Goal: Information Seeking & Learning: Compare options

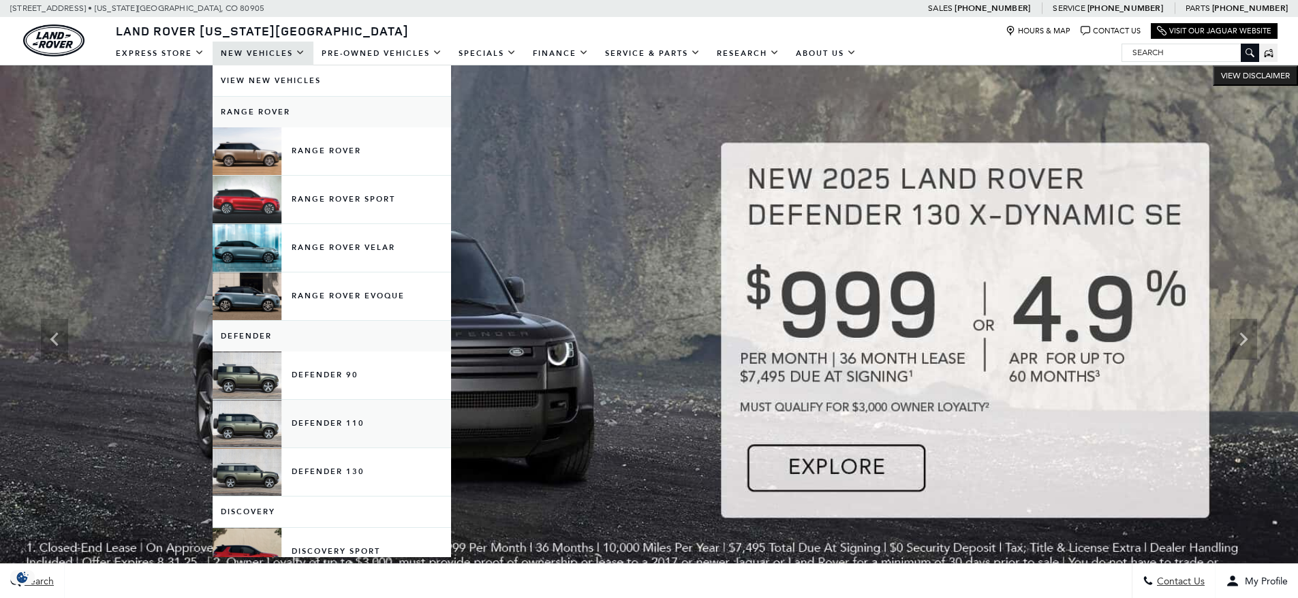
scroll to position [68, 0]
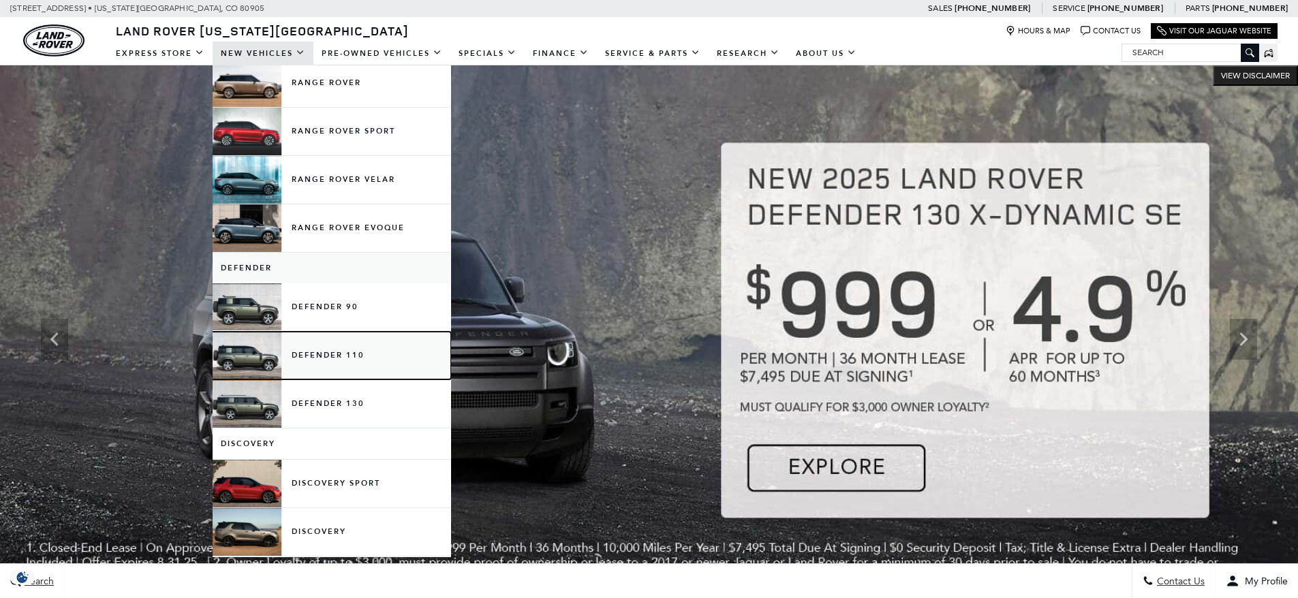
click at [326, 350] on link "Defender 110" at bounding box center [332, 356] width 238 height 48
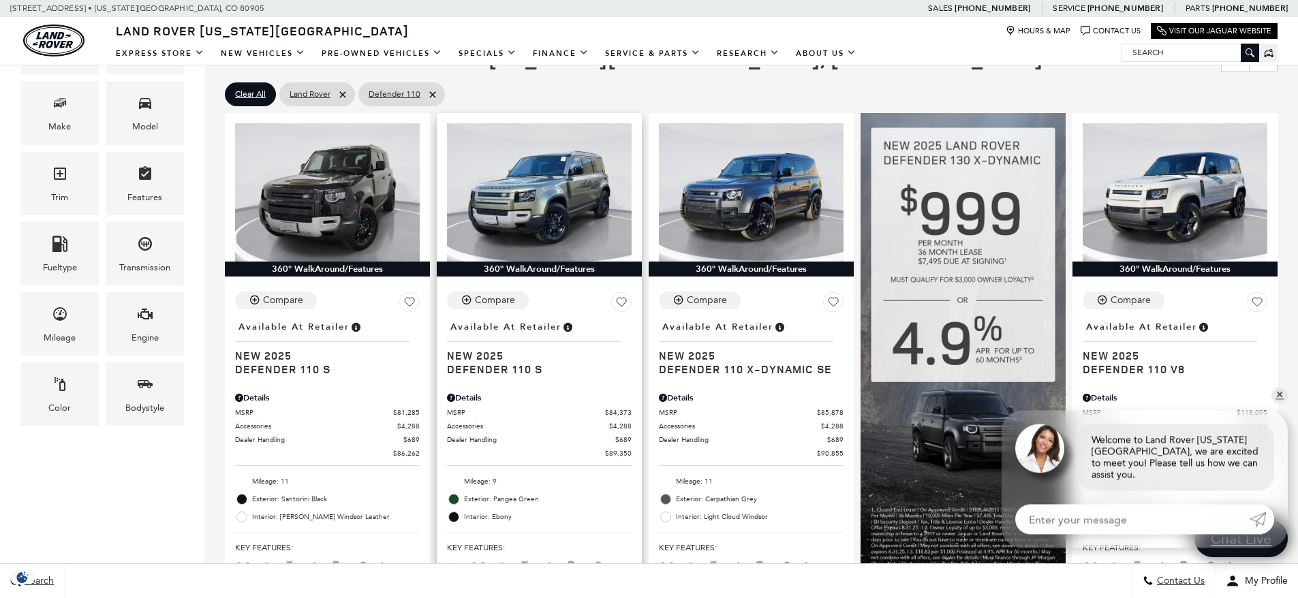
scroll to position [273, 0]
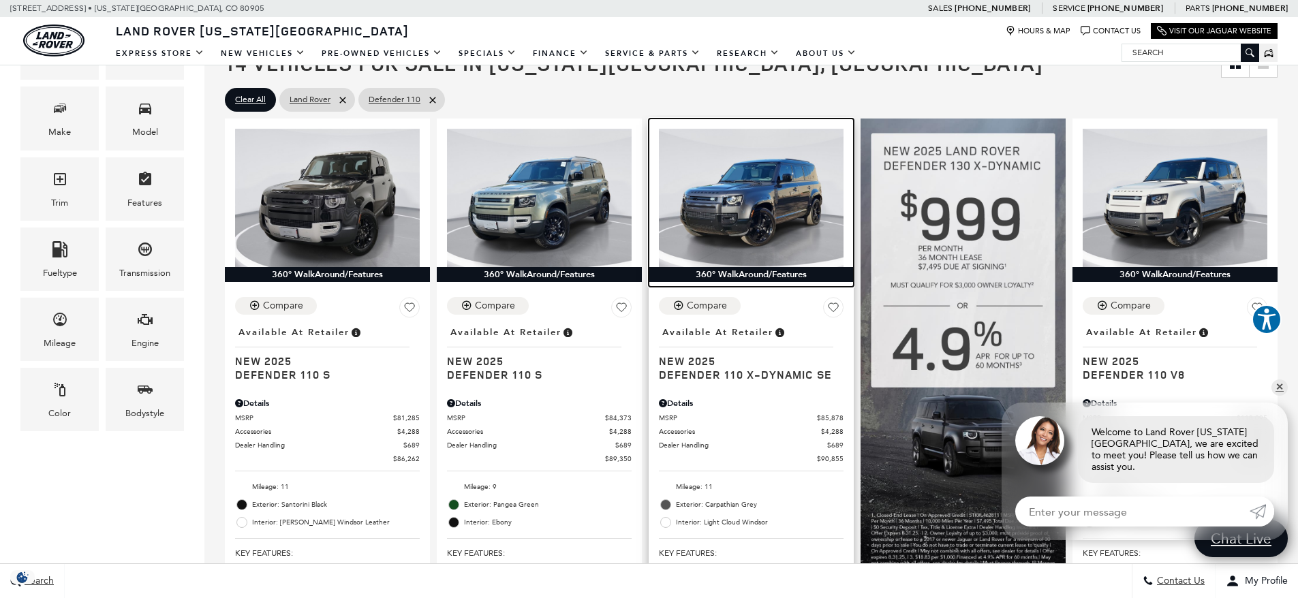
click at [737, 231] on img at bounding box center [751, 198] width 185 height 138
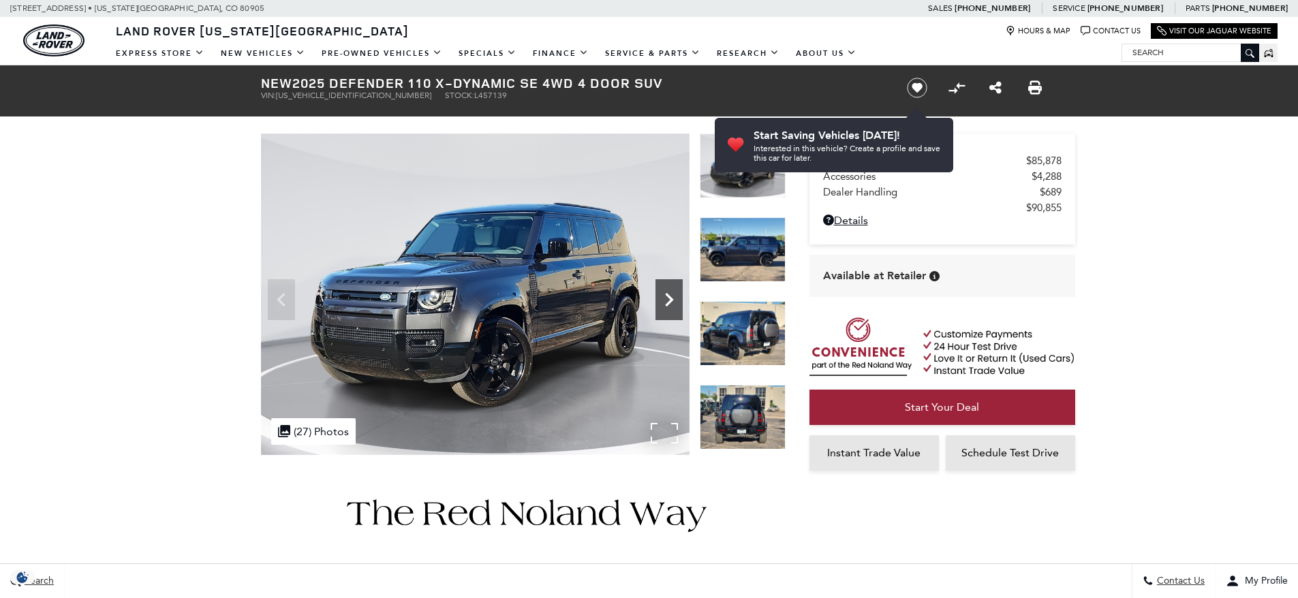
click at [670, 292] on icon "Next" at bounding box center [668, 299] width 27 height 27
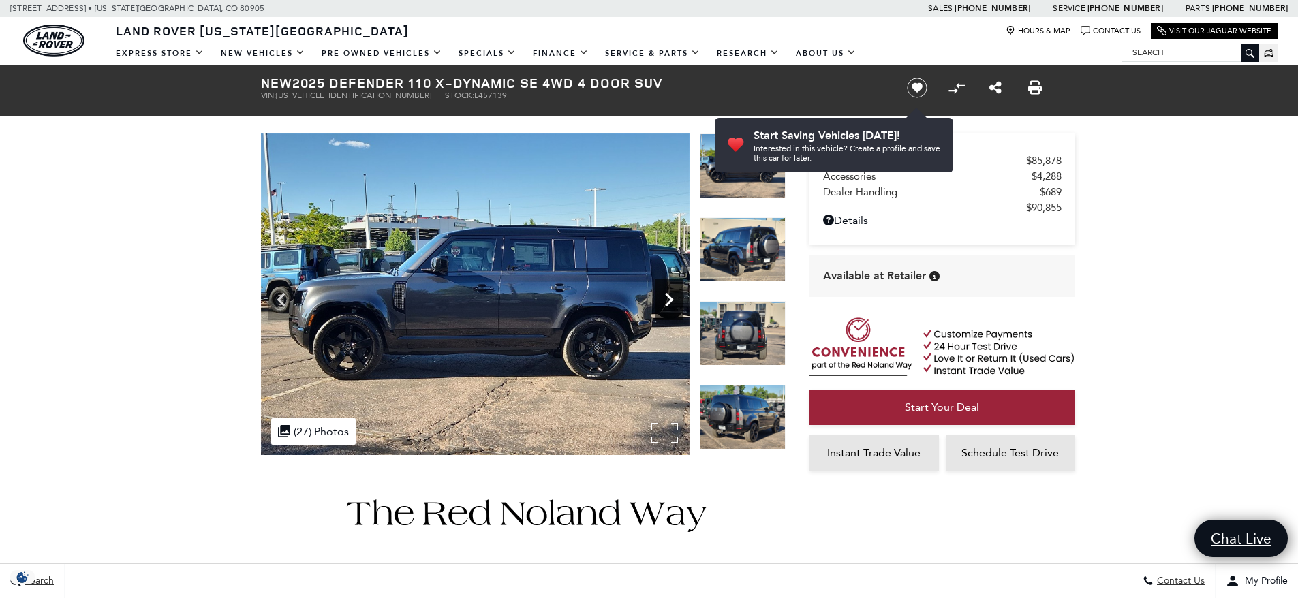
click at [670, 292] on icon "Next" at bounding box center [668, 299] width 27 height 27
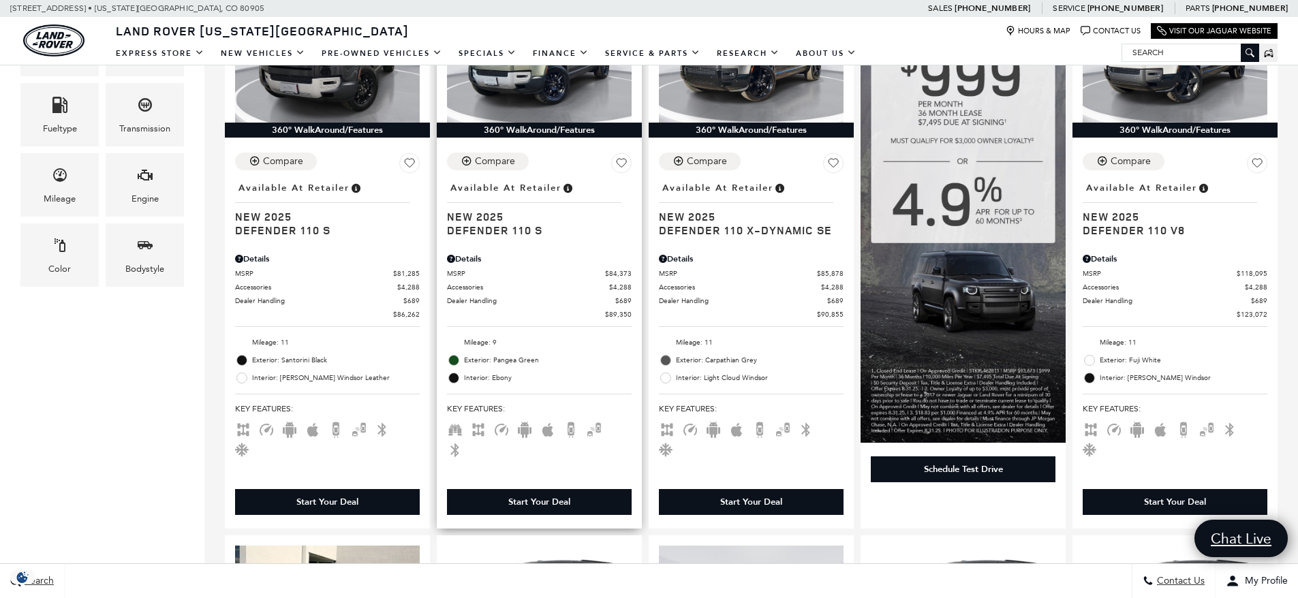
scroll to position [341, 0]
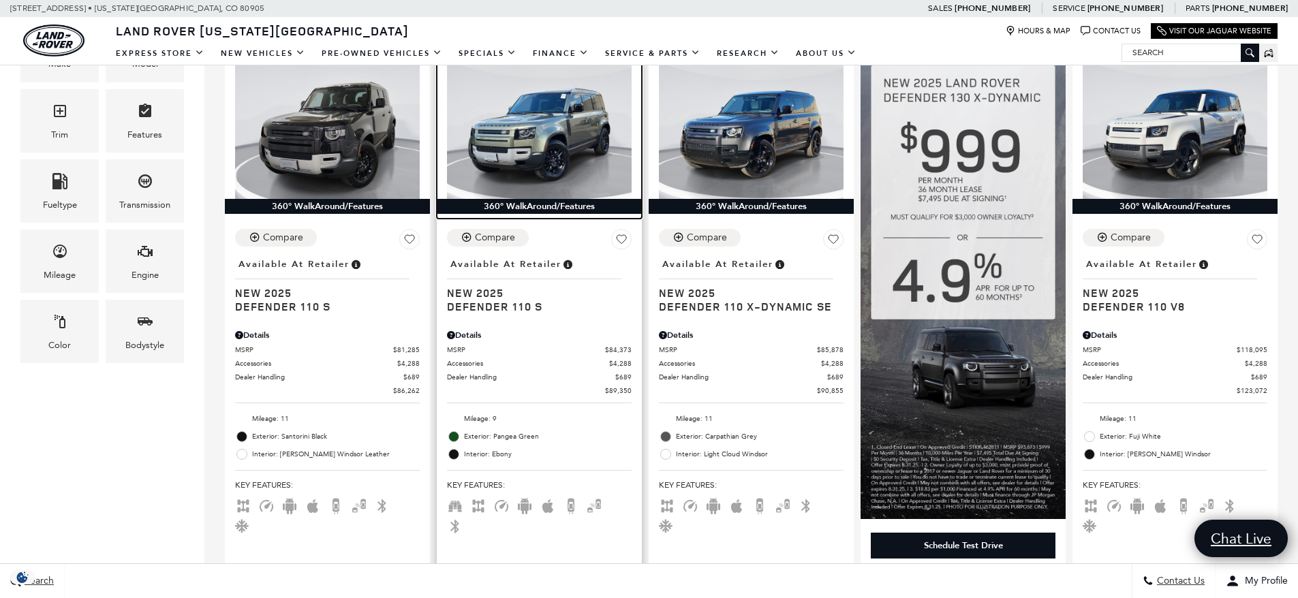
click at [531, 108] on img at bounding box center [539, 130] width 185 height 138
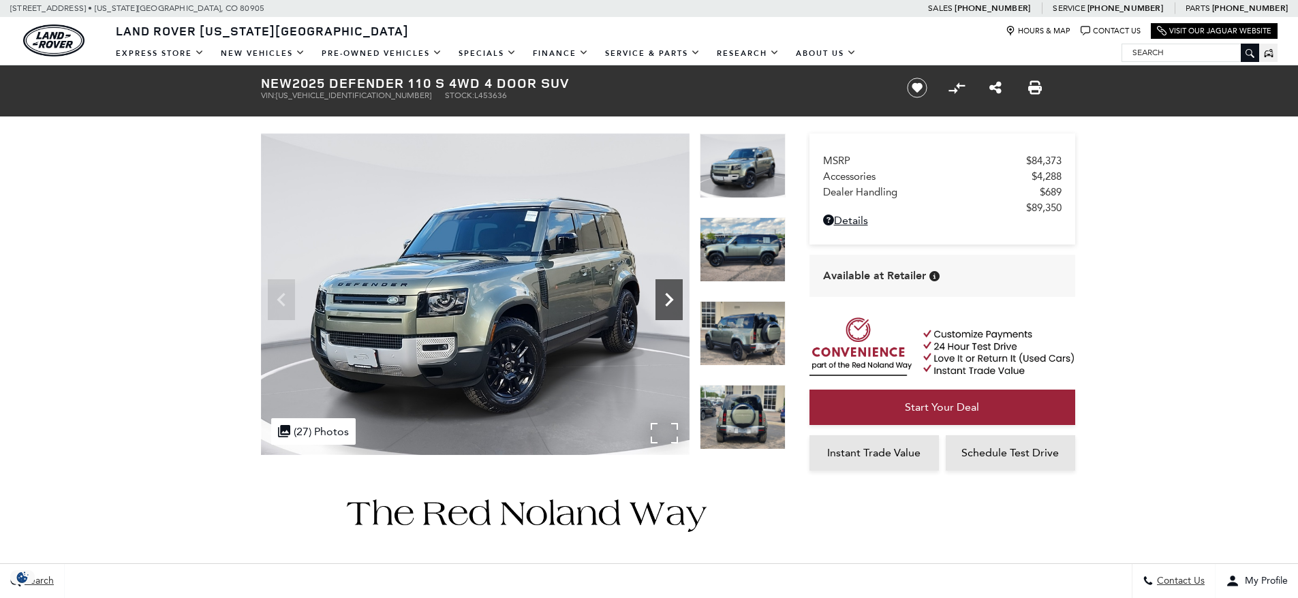
click at [672, 292] on icon "Next" at bounding box center [668, 299] width 27 height 27
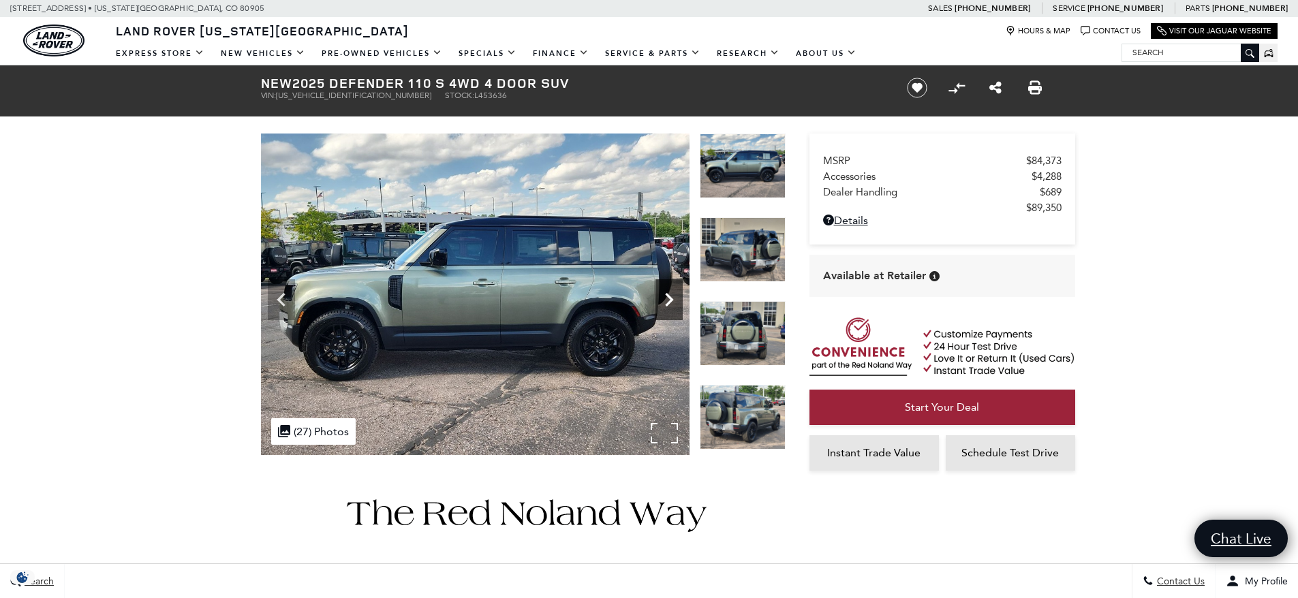
click at [672, 292] on icon "Next" at bounding box center [668, 299] width 27 height 27
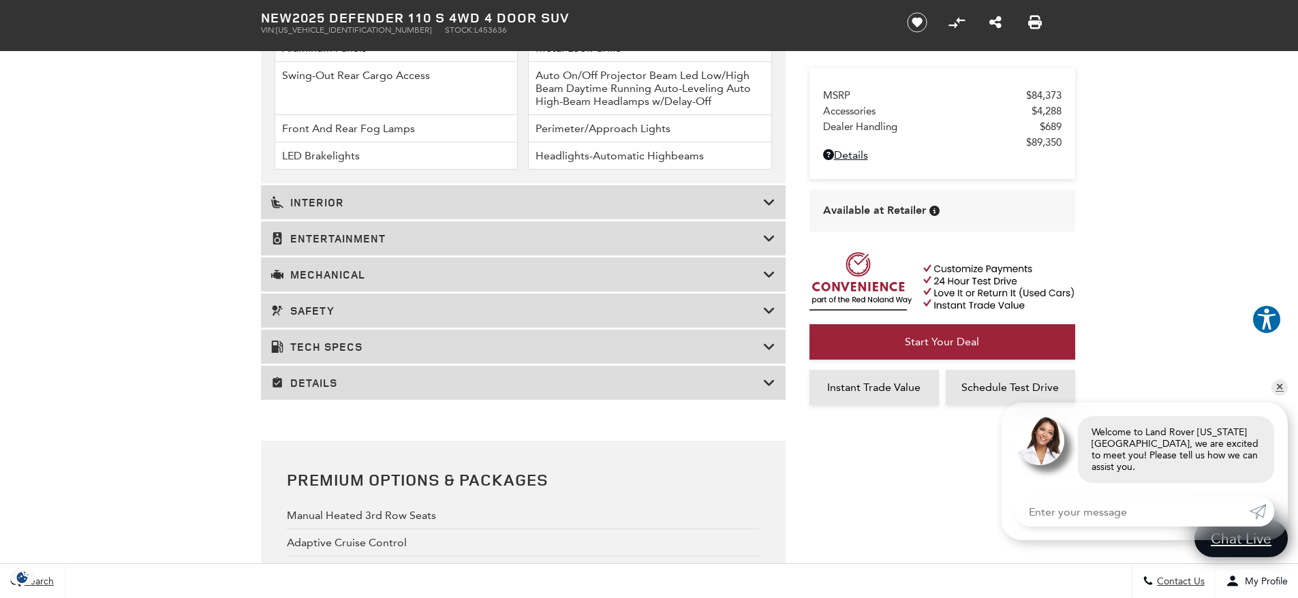
scroll to position [2317, 0]
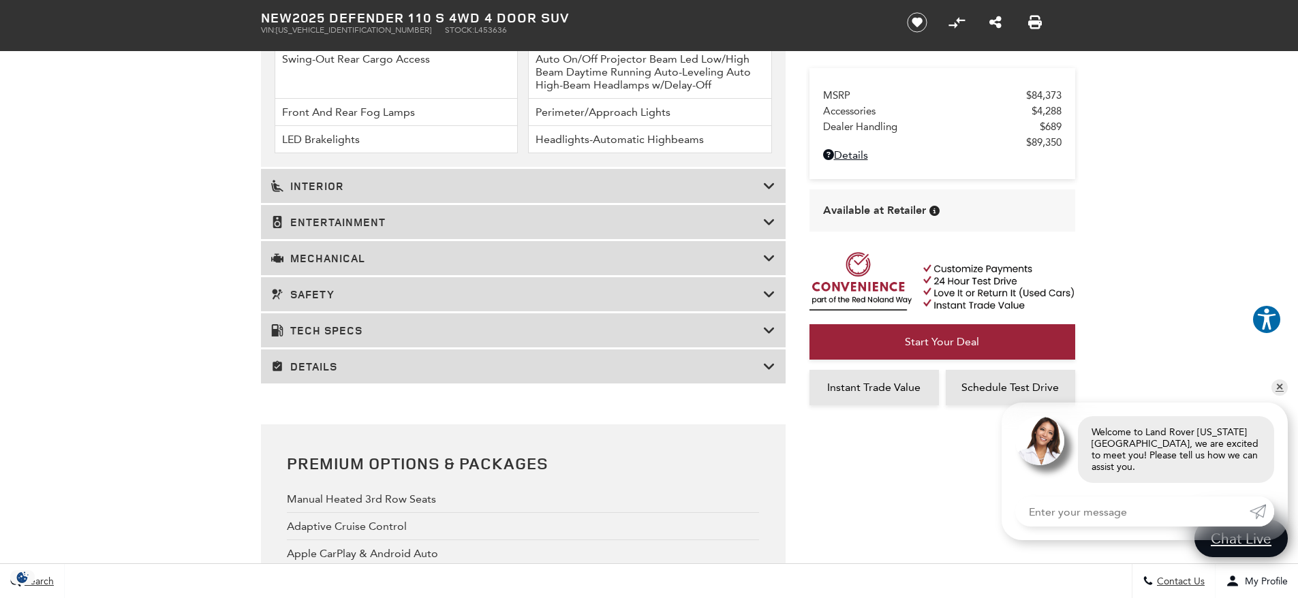
click at [314, 325] on h3 "Tech Specs" at bounding box center [517, 331] width 492 height 14
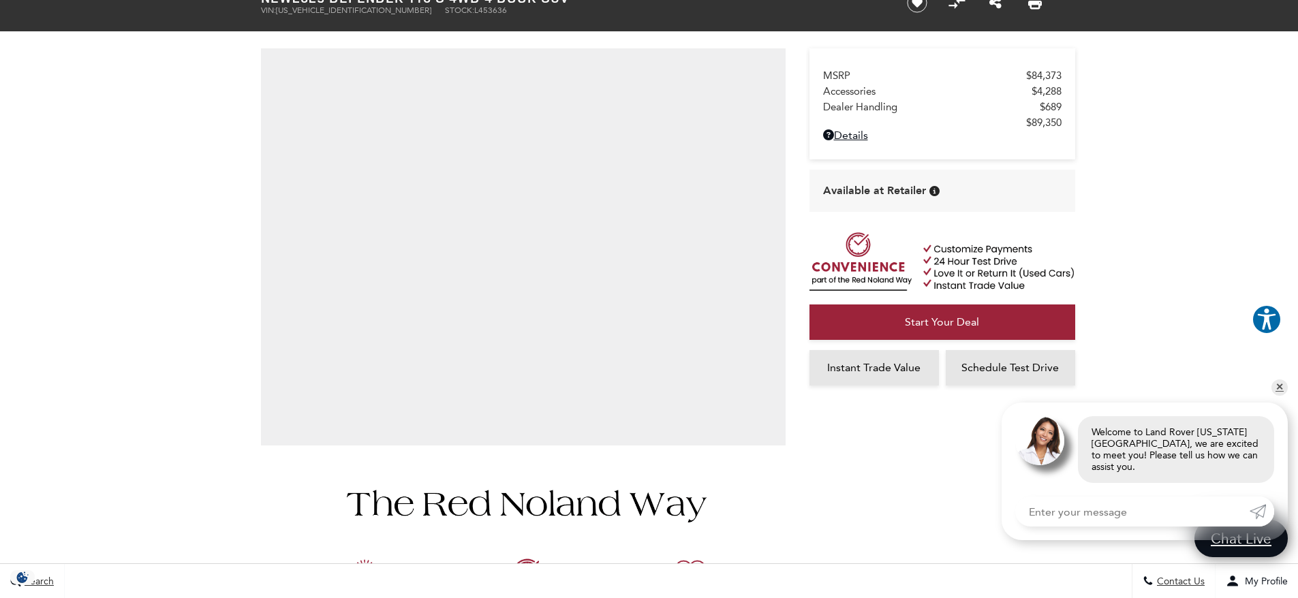
scroll to position [0, 0]
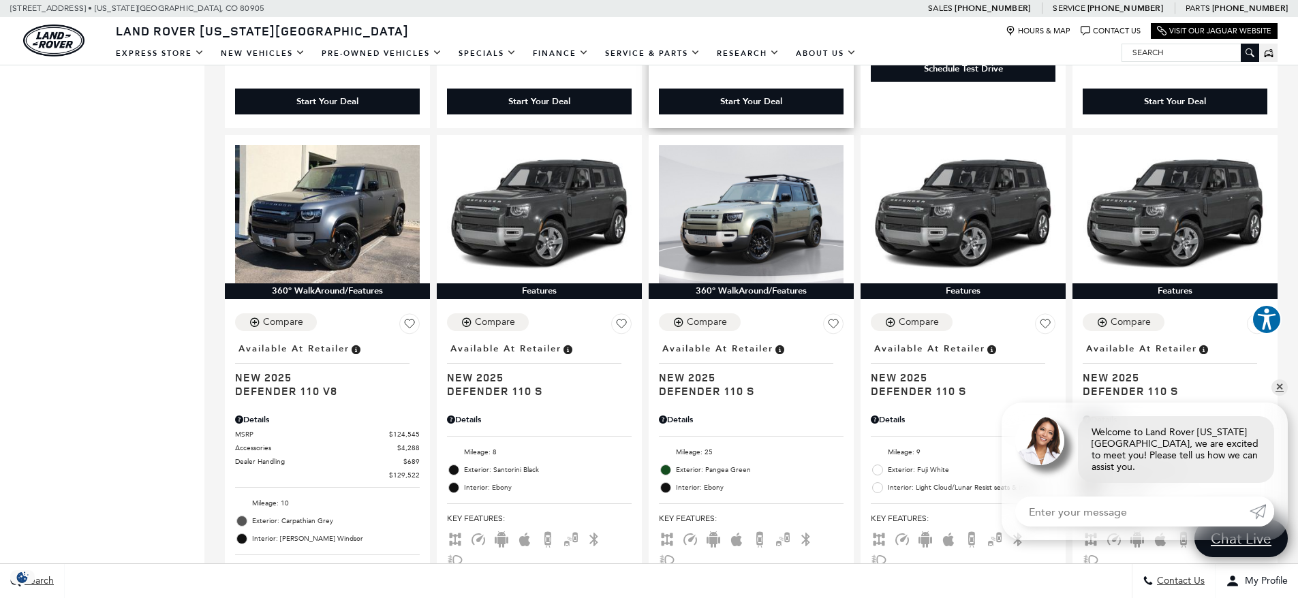
scroll to position [886, 0]
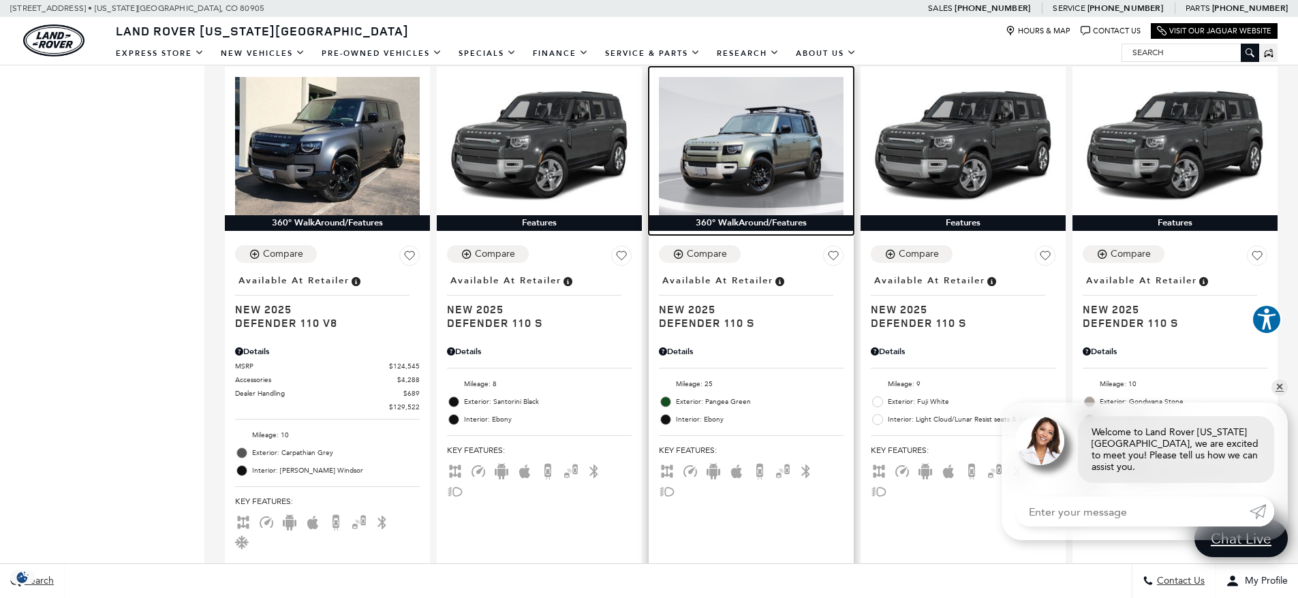
click at [793, 121] on img at bounding box center [751, 146] width 185 height 138
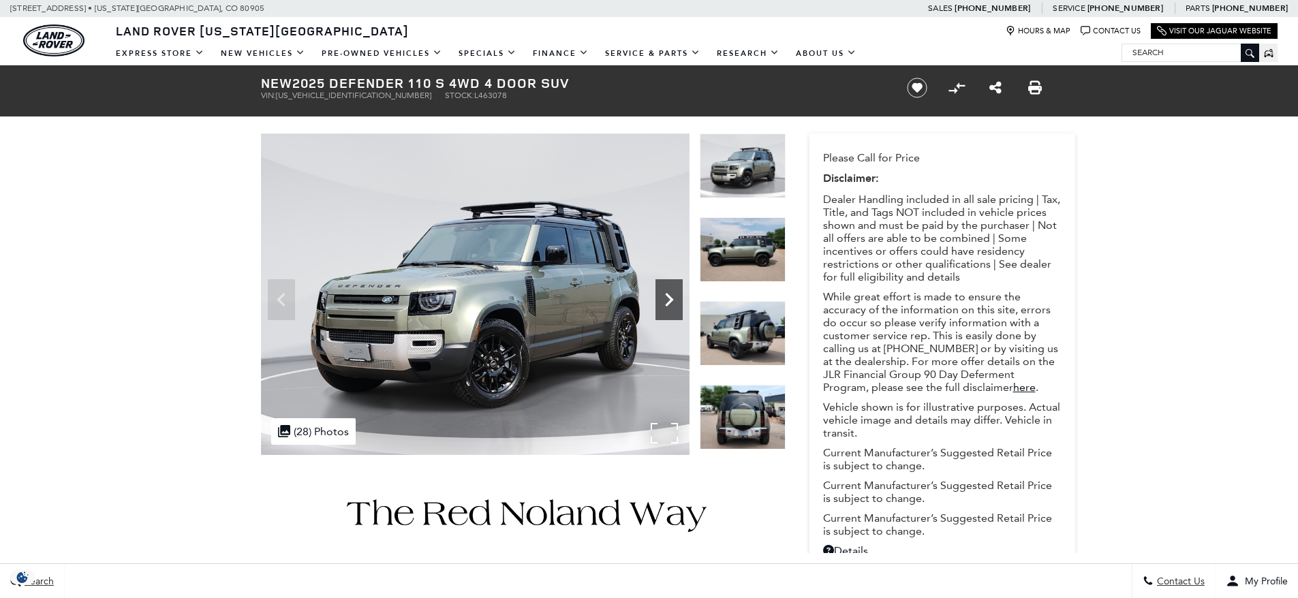
click at [666, 300] on icon "Next" at bounding box center [668, 299] width 27 height 27
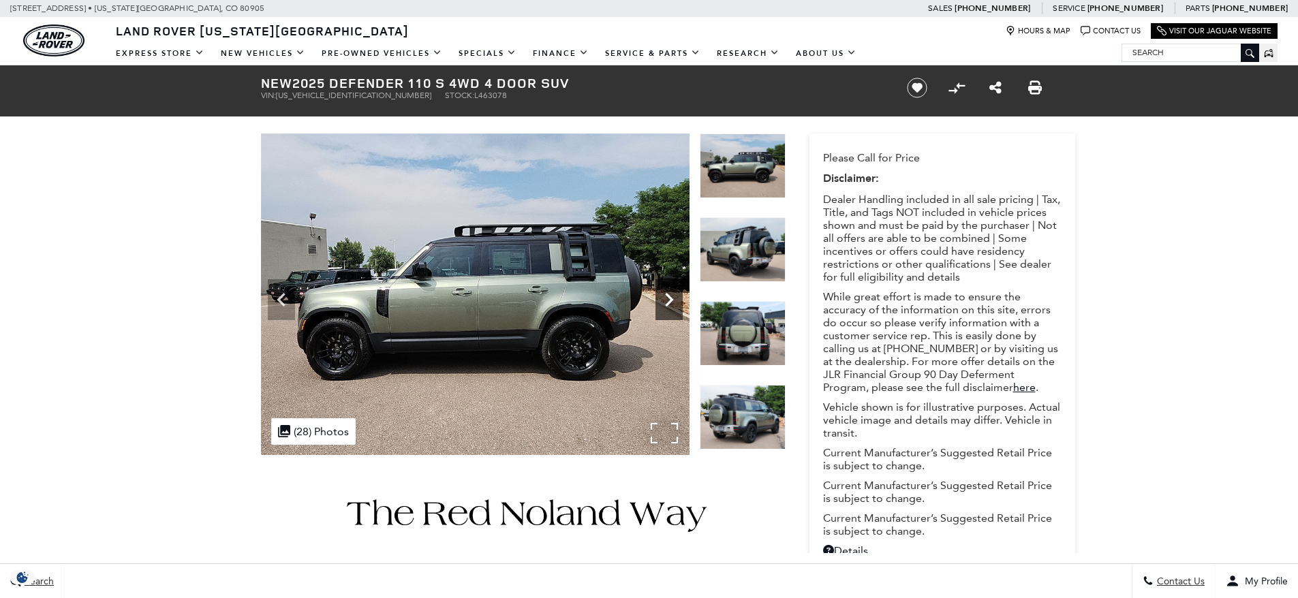
click at [666, 300] on icon "Next" at bounding box center [668, 299] width 27 height 27
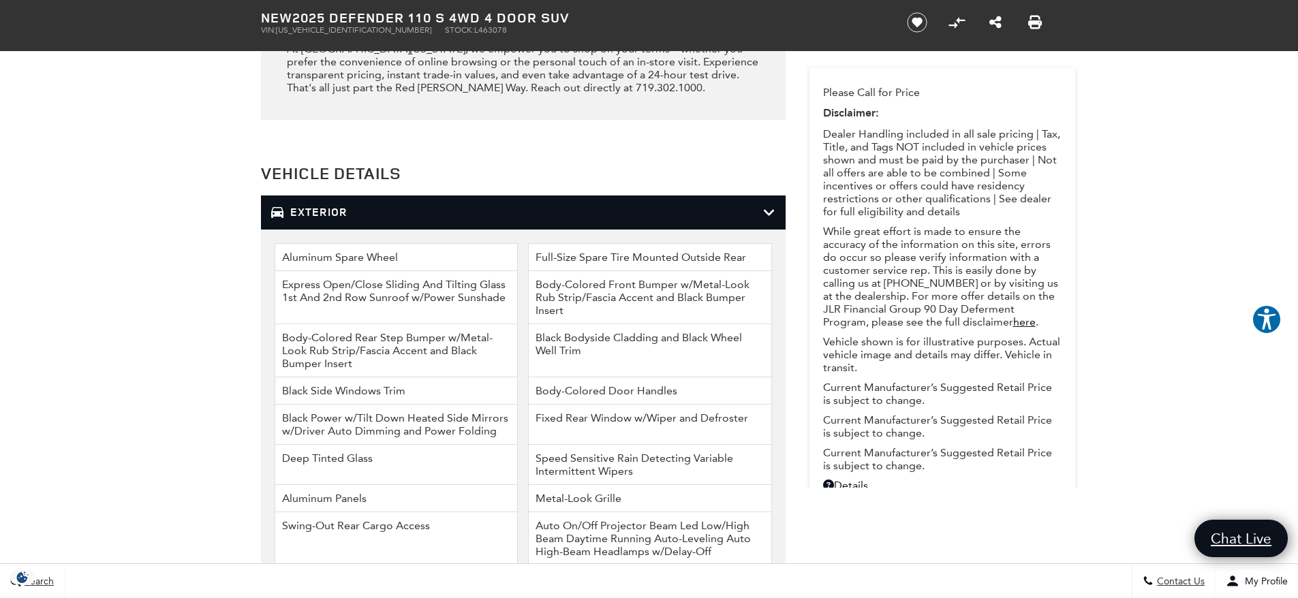
scroll to position [1840, 0]
